Goal: Check status: Check status

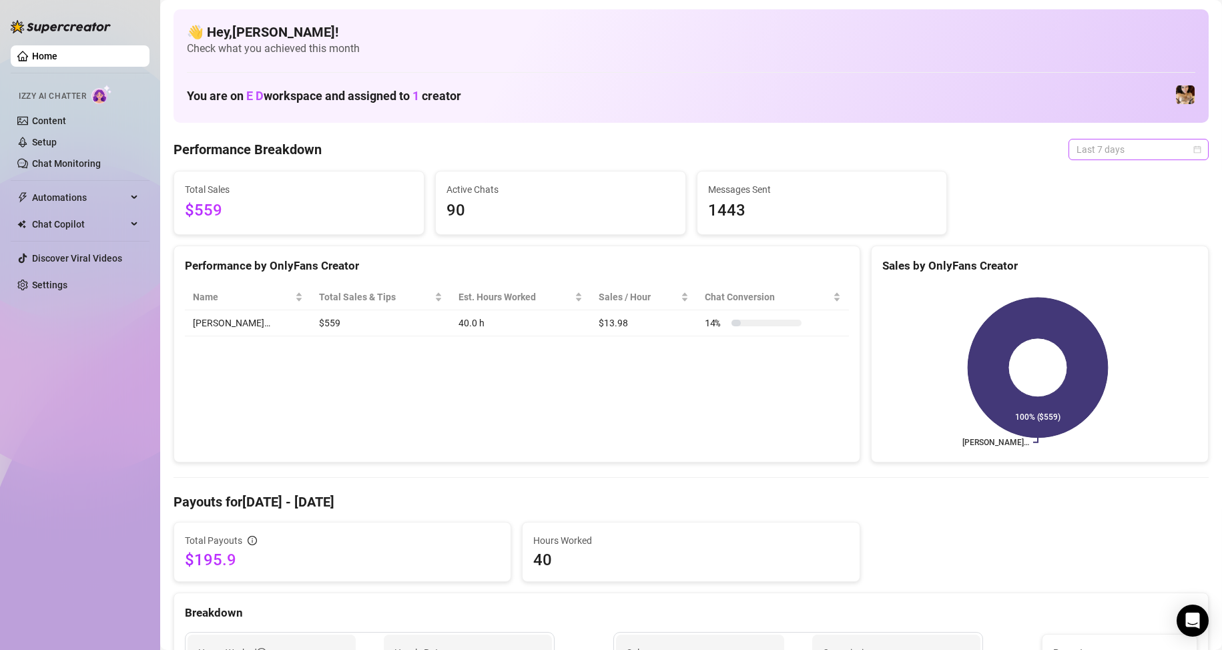
click at [1146, 143] on span "Last 7 days" at bounding box center [1138, 149] width 124 height 20
click at [1126, 256] on div "Custom date" at bounding box center [1127, 261] width 119 height 15
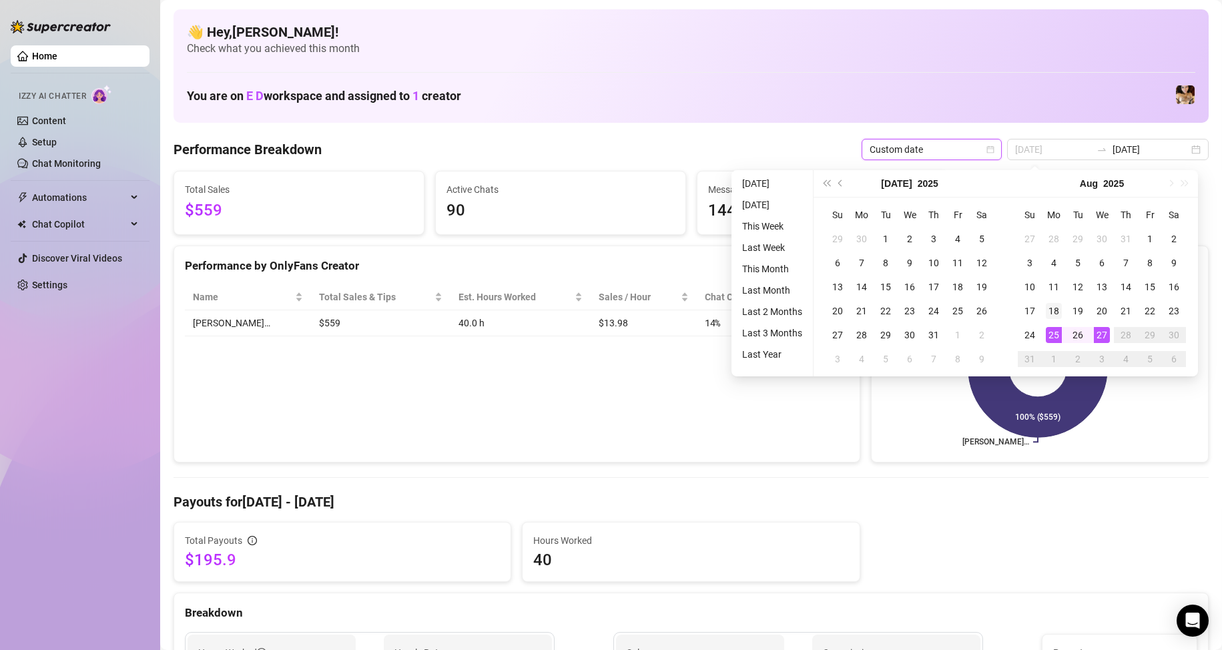
type input "[DATE]"
click at [1054, 313] on div "18" at bounding box center [1054, 311] width 16 height 16
type input "[DATE]"
click at [1054, 333] on div "25" at bounding box center [1054, 335] width 16 height 16
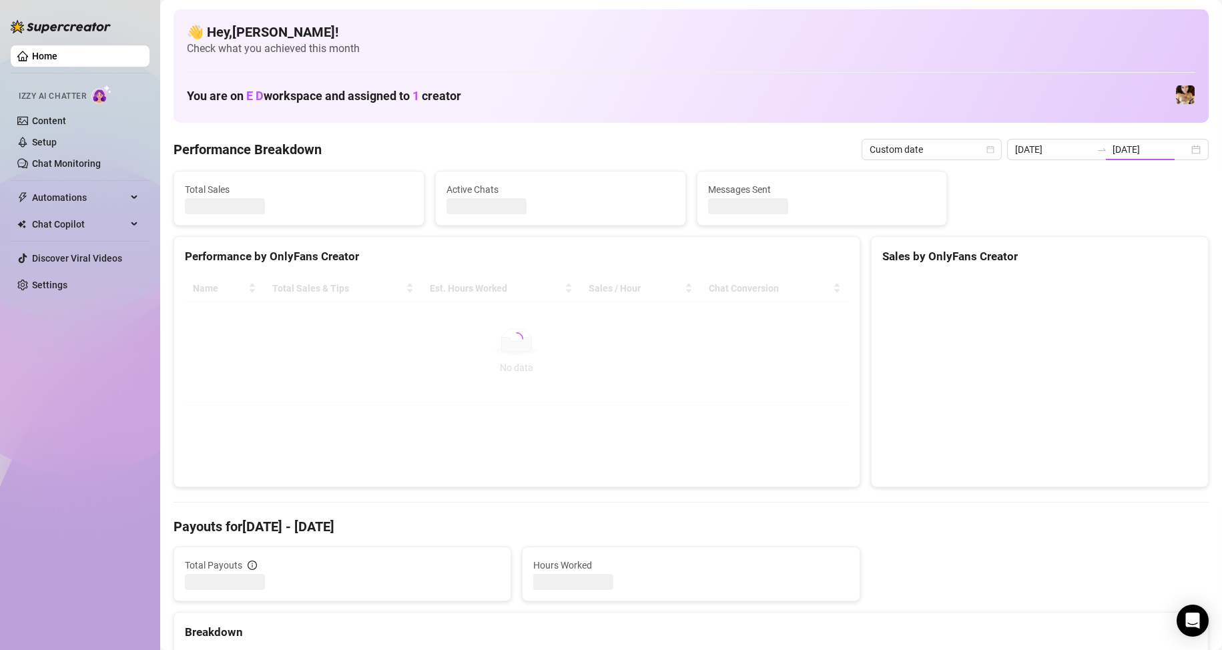
type input "[DATE]"
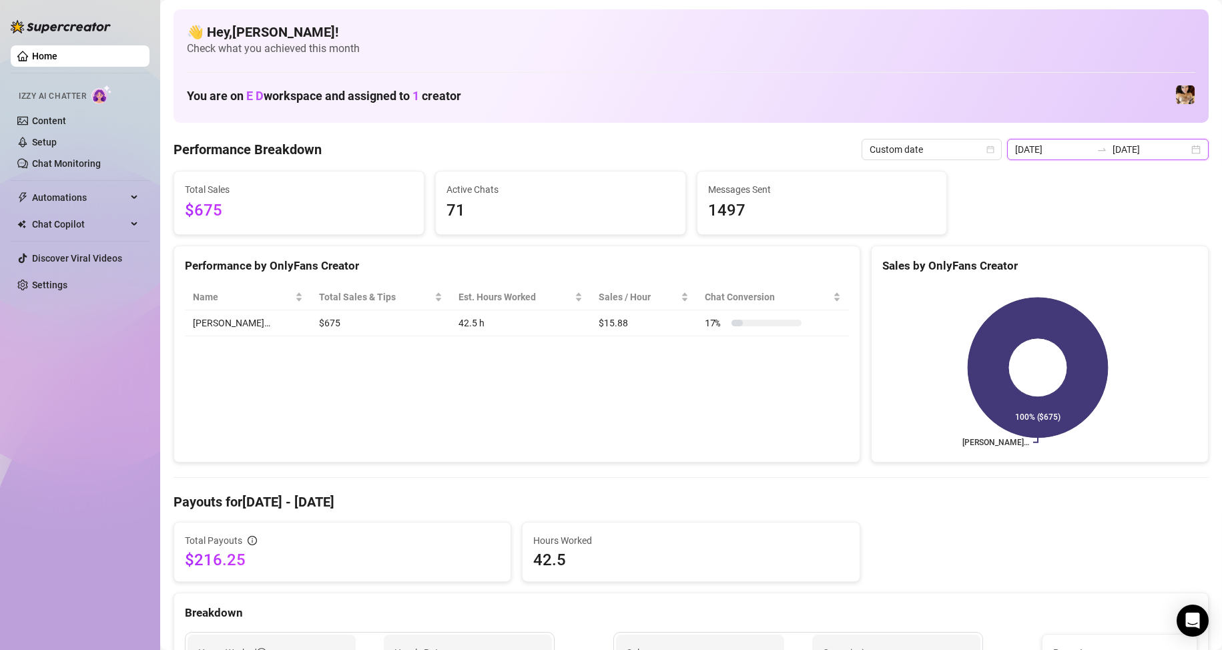
click at [1071, 156] on input "[DATE]" at bounding box center [1053, 149] width 76 height 15
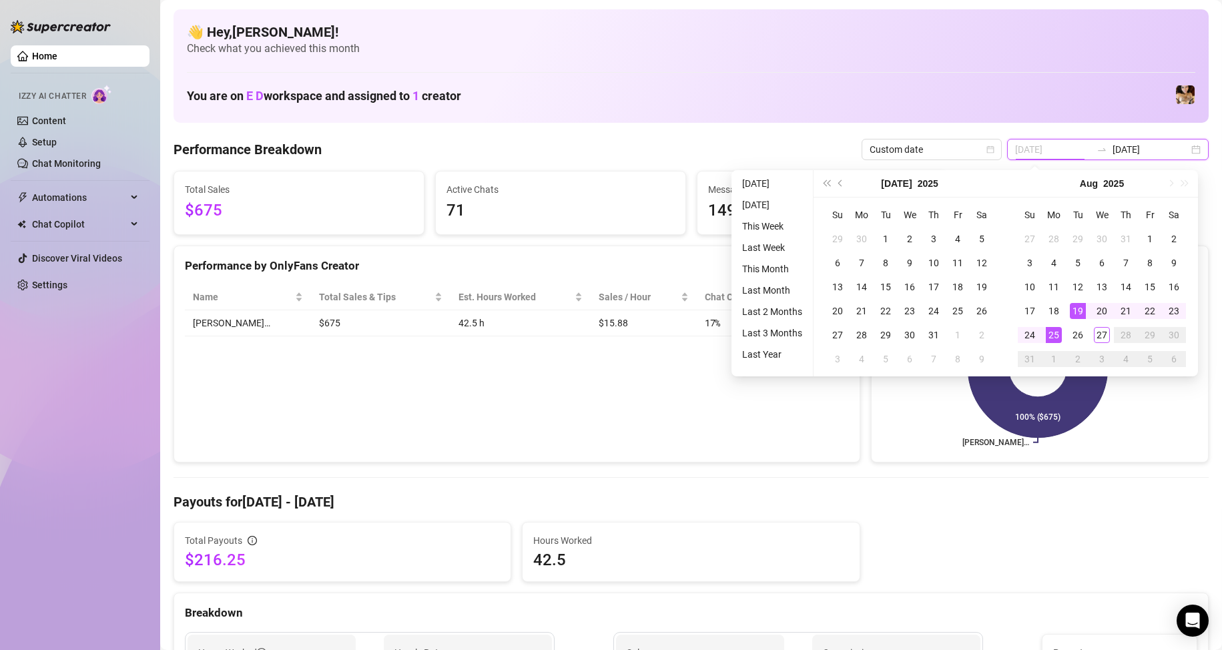
type input "[DATE]"
click at [1051, 334] on div "25" at bounding box center [1054, 335] width 16 height 16
type input "[DATE]"
click at [1103, 338] on div "27" at bounding box center [1102, 335] width 16 height 16
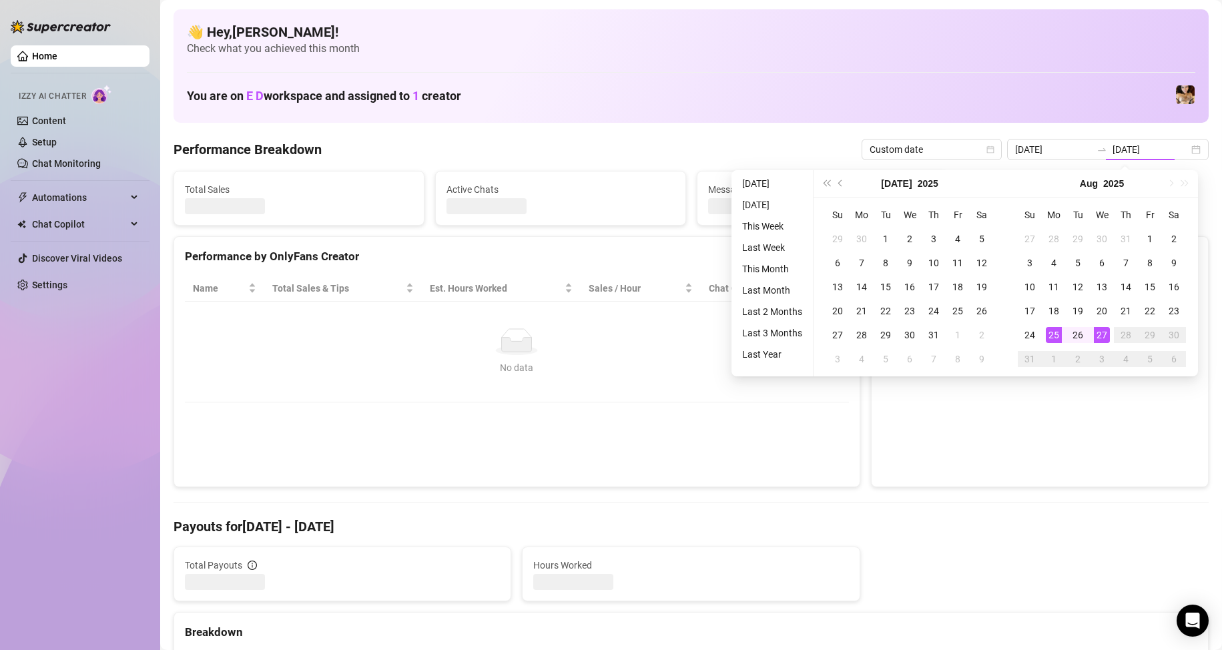
type input "[DATE]"
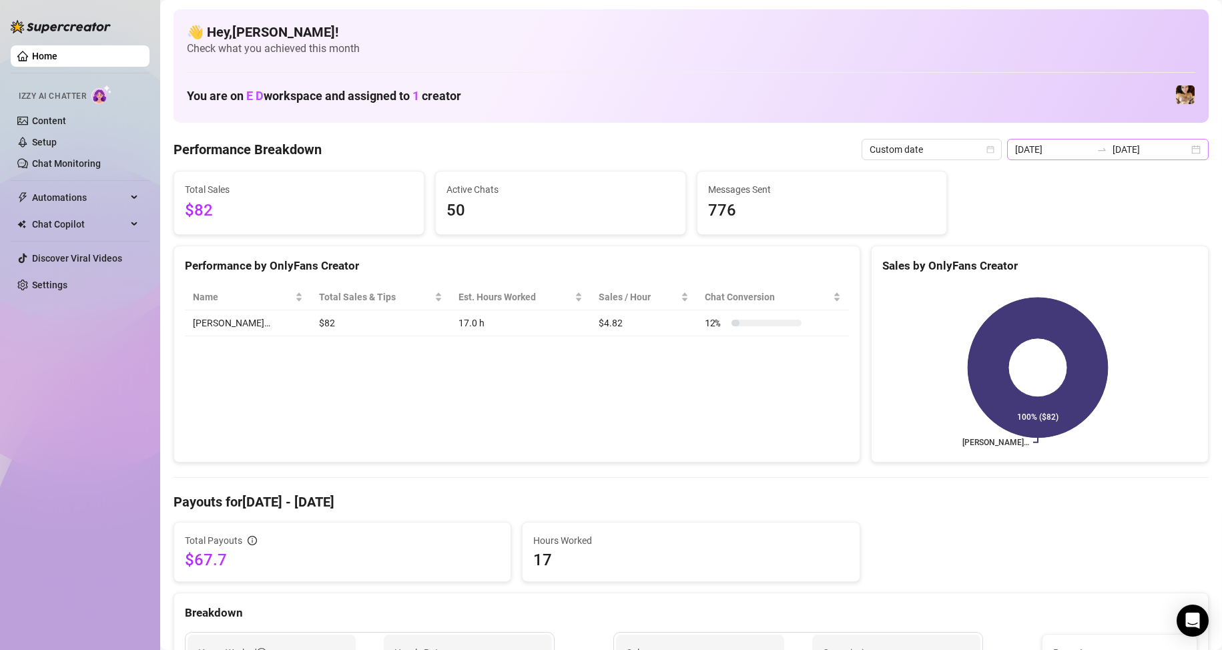
click at [1096, 151] on icon "swap-right" at bounding box center [1101, 149] width 11 height 11
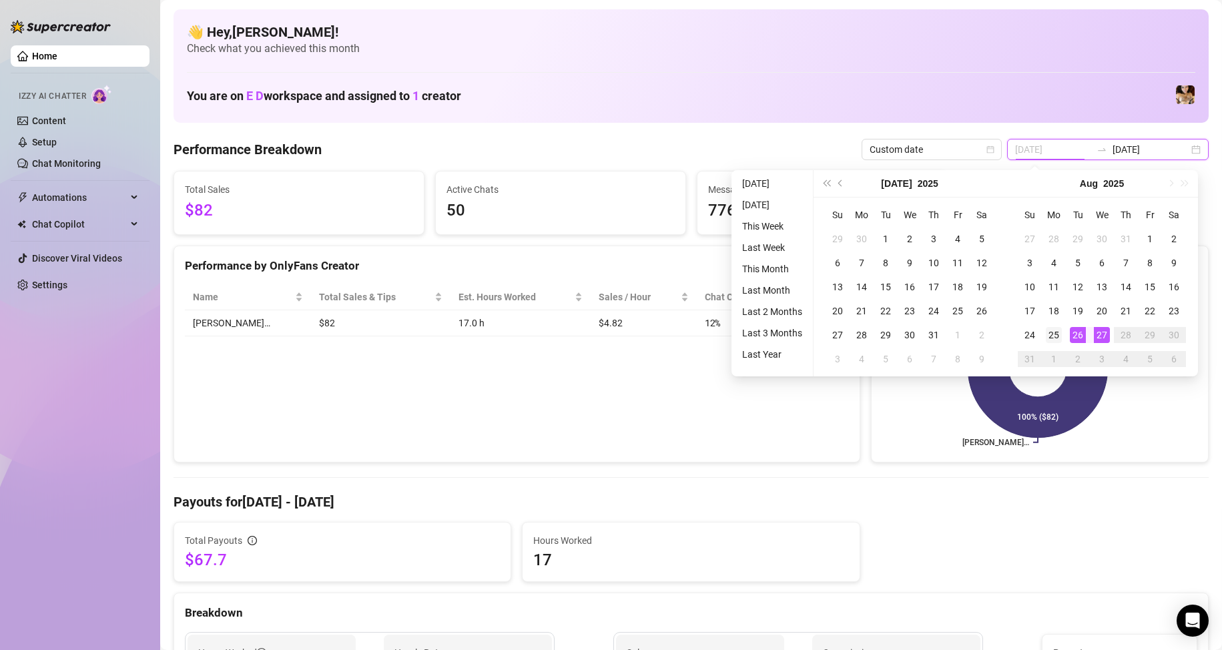
type input "[DATE]"
click at [1050, 336] on div "25" at bounding box center [1054, 335] width 16 height 16
type input "[DATE]"
click at [1096, 336] on div "27" at bounding box center [1102, 335] width 16 height 16
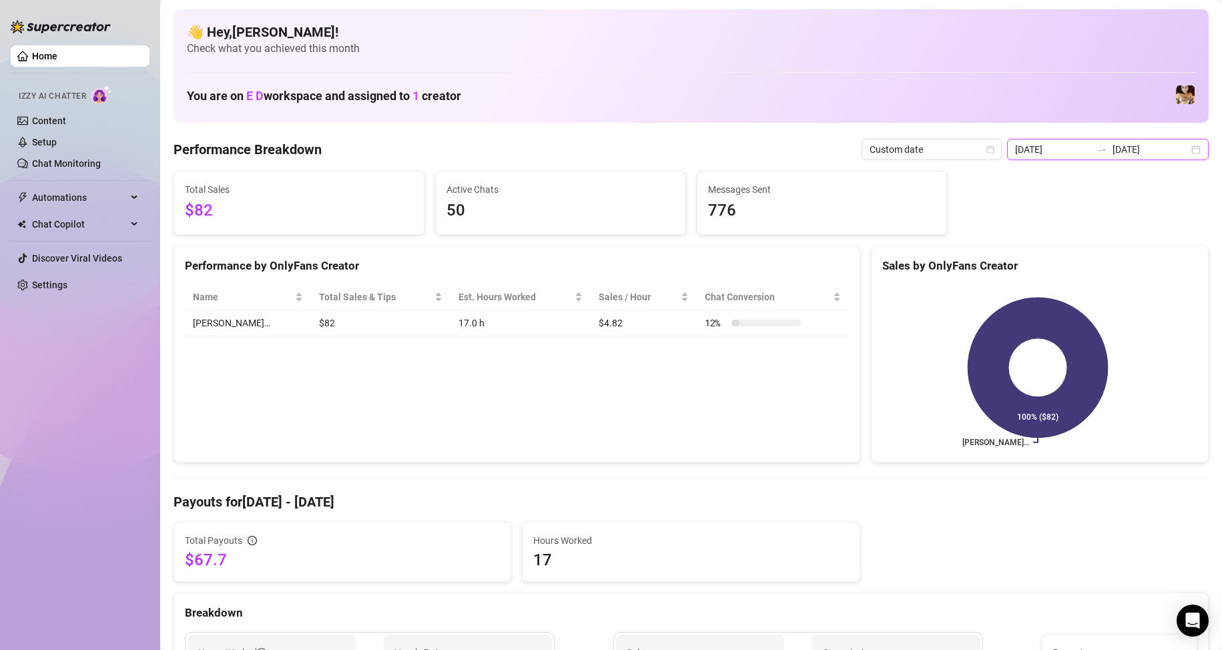
click at [1086, 153] on input "[DATE]" at bounding box center [1053, 149] width 76 height 15
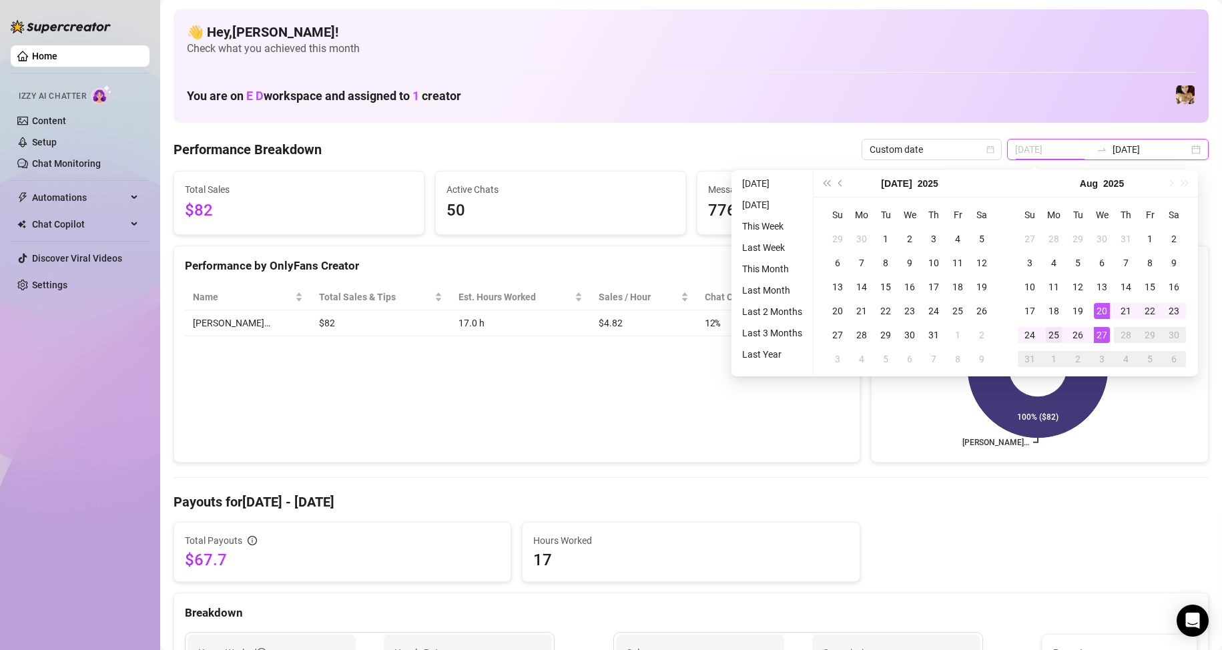
type input "[DATE]"
click at [1055, 338] on div "25" at bounding box center [1054, 335] width 16 height 16
click at [1055, 338] on icon at bounding box center [1038, 368] width 140 height 140
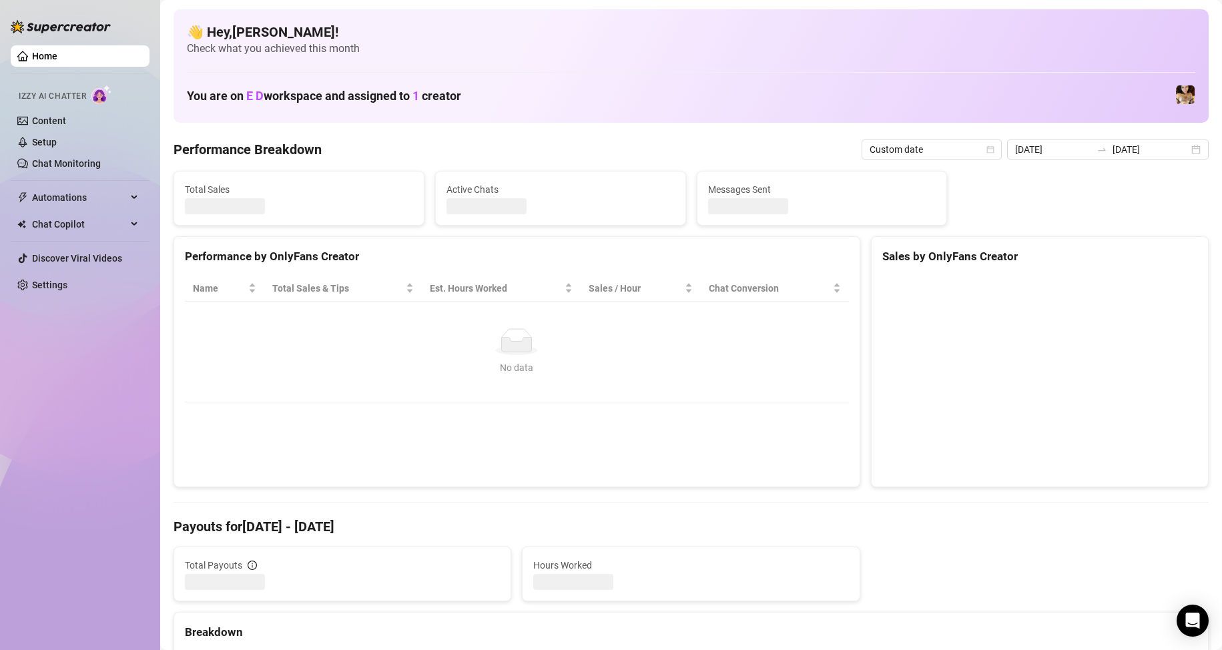
type input "[DATE]"
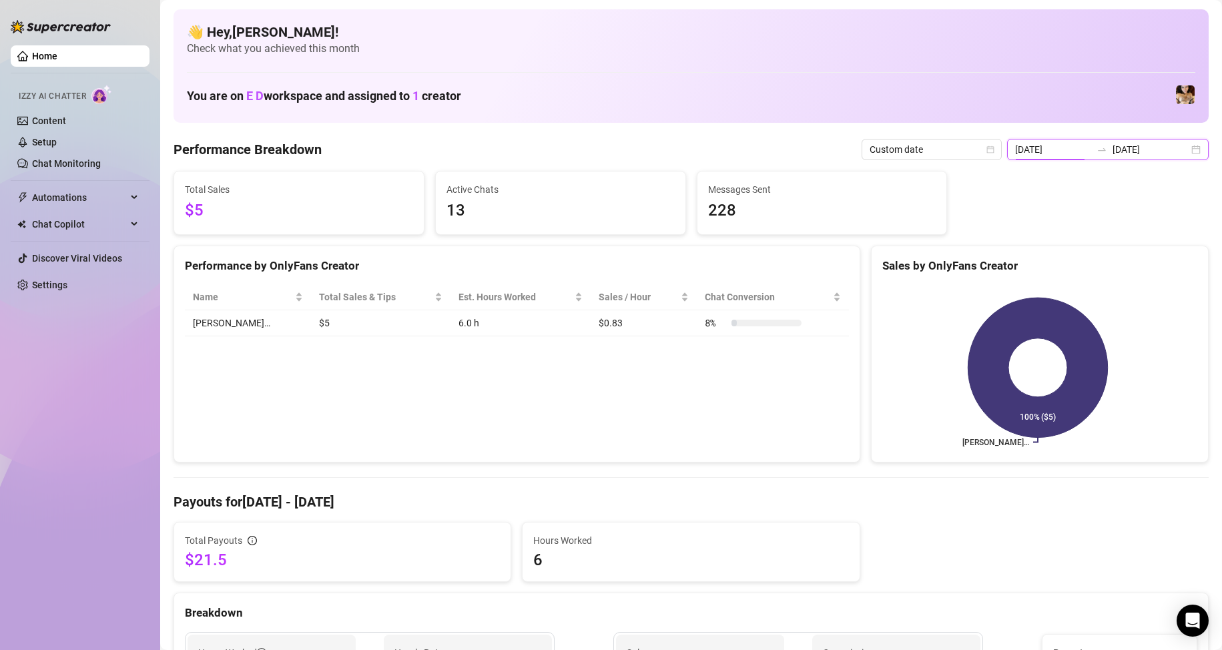
click at [1076, 149] on input "[DATE]" at bounding box center [1053, 149] width 76 height 15
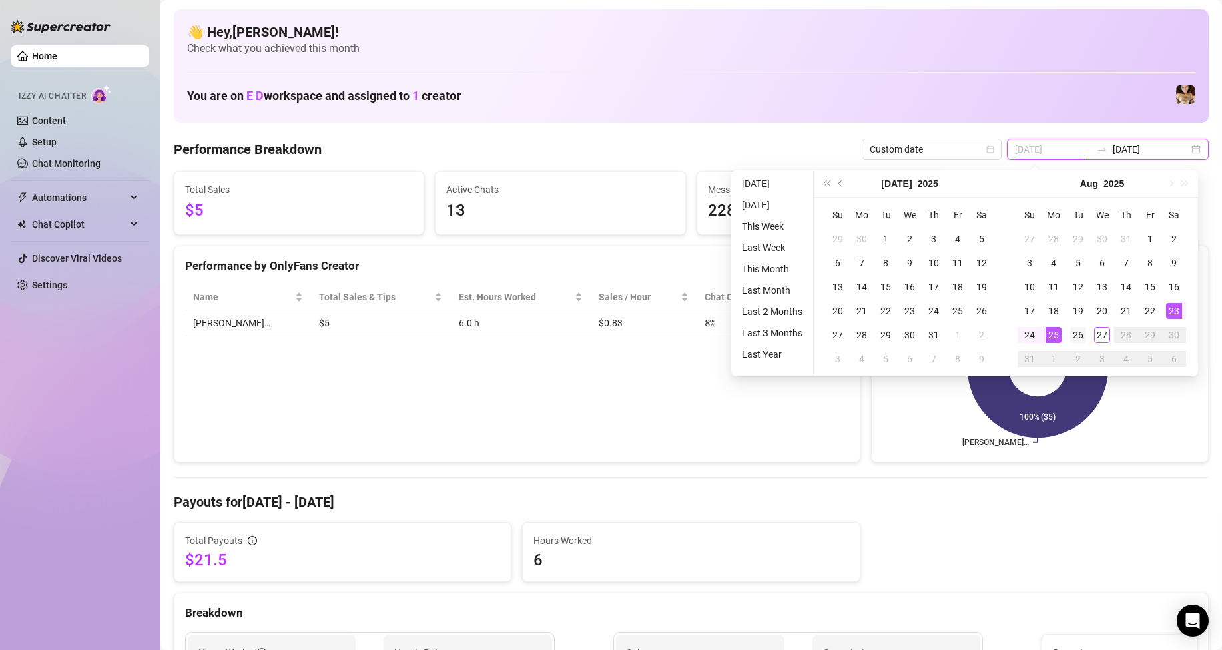
type input "[DATE]"
click at [1083, 331] on div "26" at bounding box center [1078, 335] width 16 height 16
type input "[DATE]"
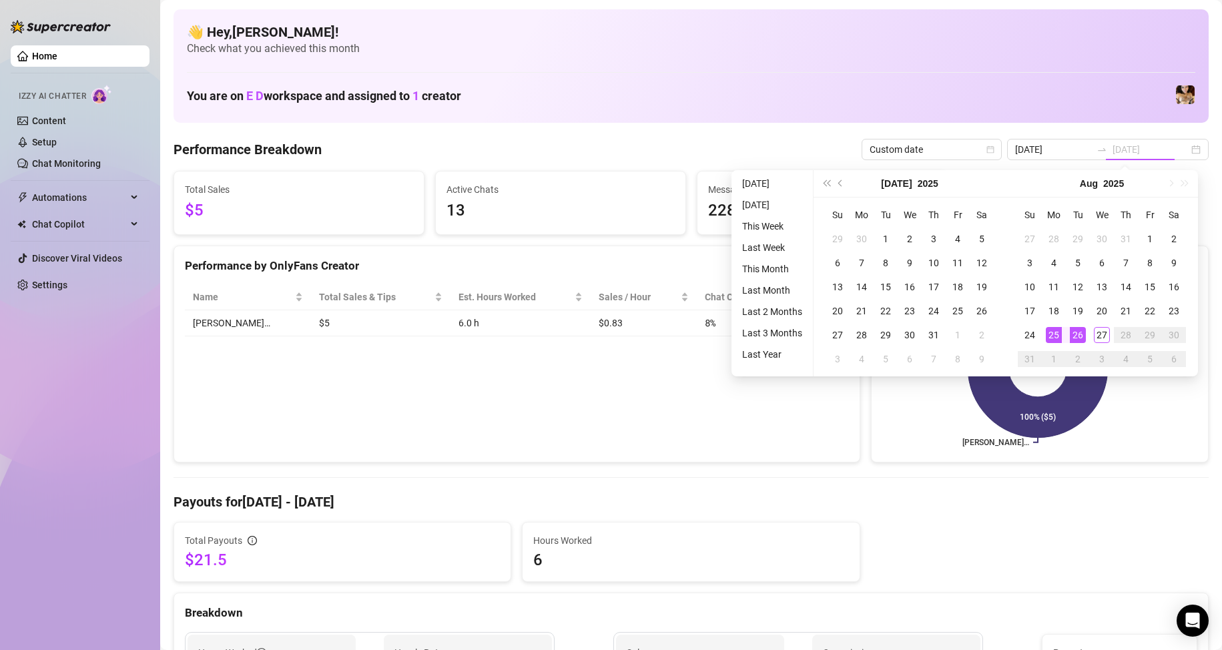
type input "[DATE]"
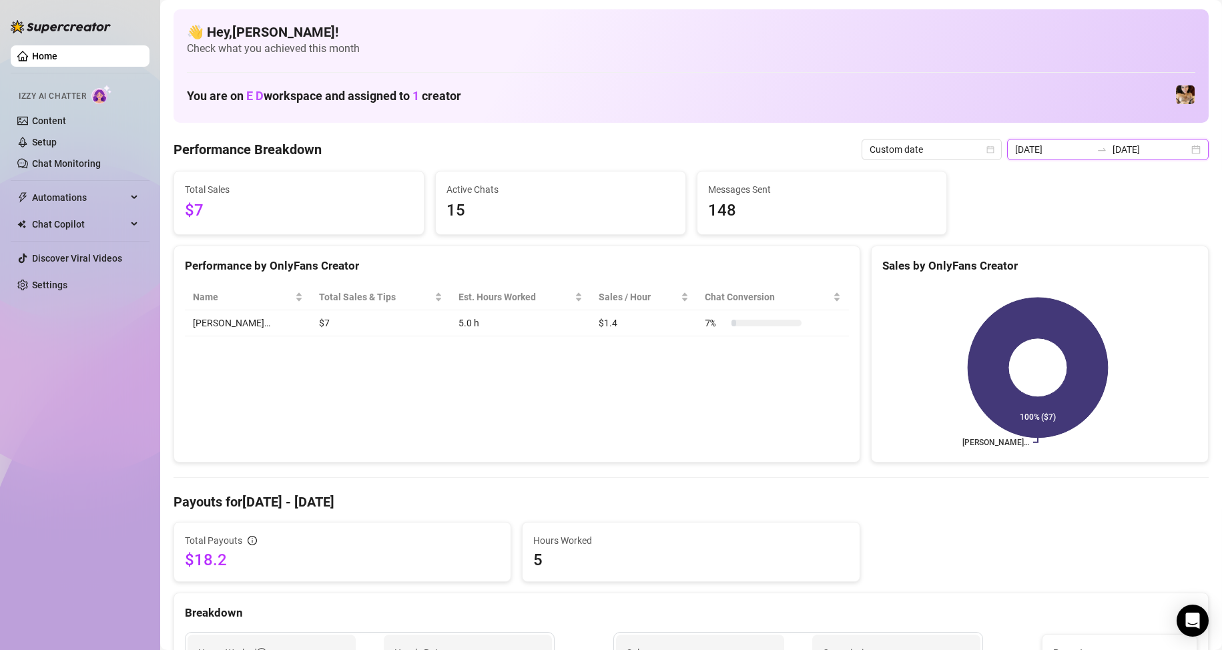
click at [1062, 148] on input "[DATE]" at bounding box center [1053, 149] width 76 height 15
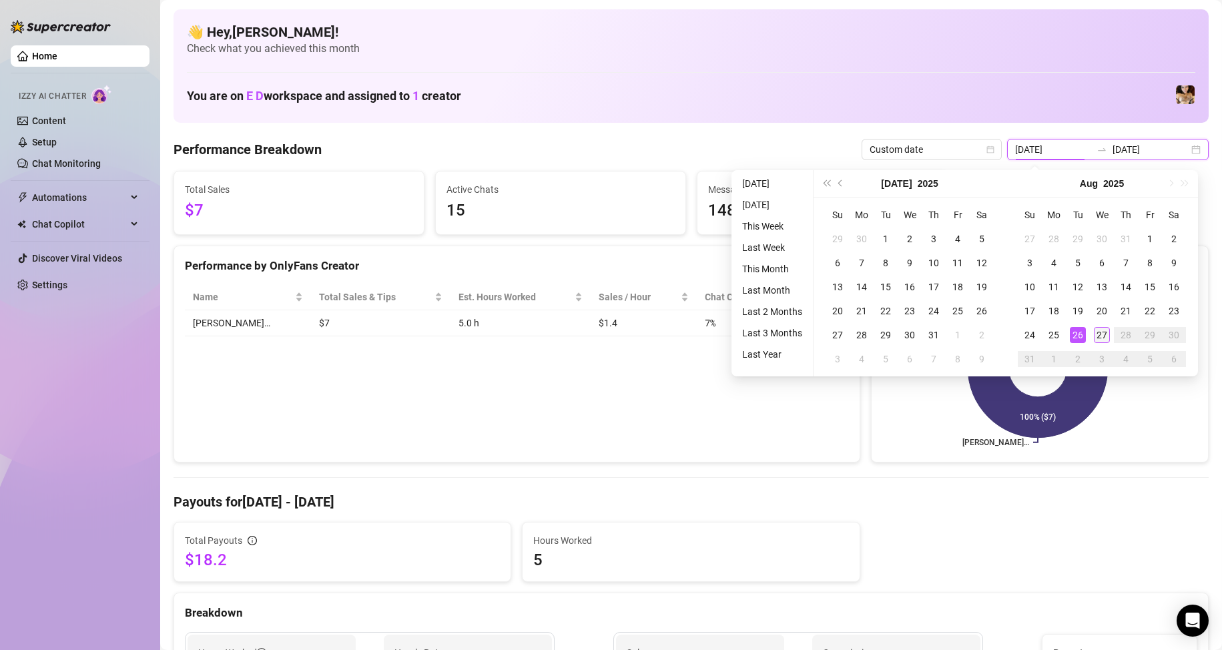
type input "[DATE]"
click at [1102, 329] on div "27" at bounding box center [1102, 335] width 16 height 16
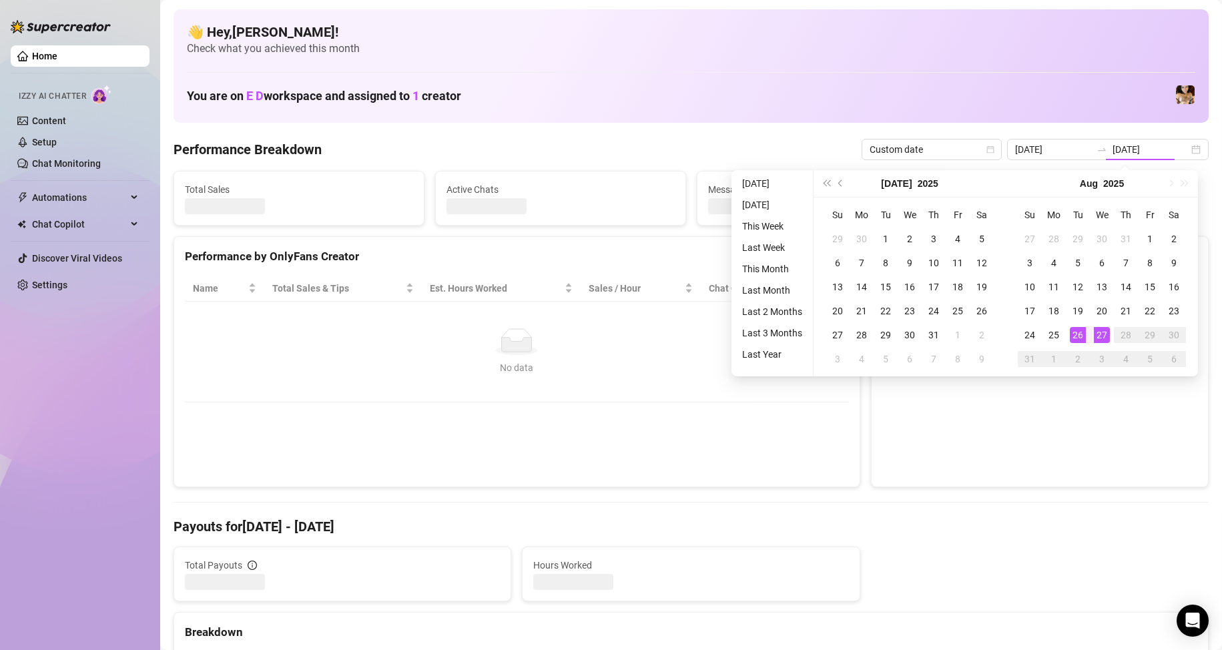
type input "[DATE]"
